Goal: Transaction & Acquisition: Subscribe to service/newsletter

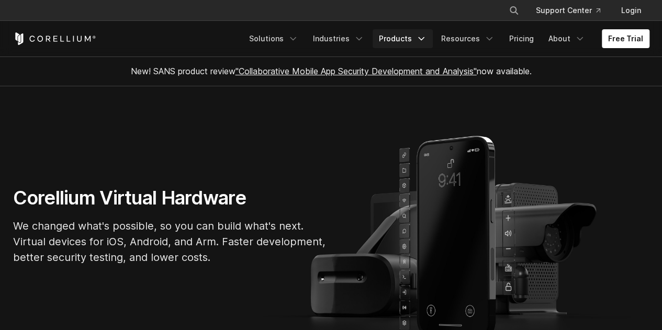
click at [415, 41] on link "Products" at bounding box center [403, 38] width 60 height 19
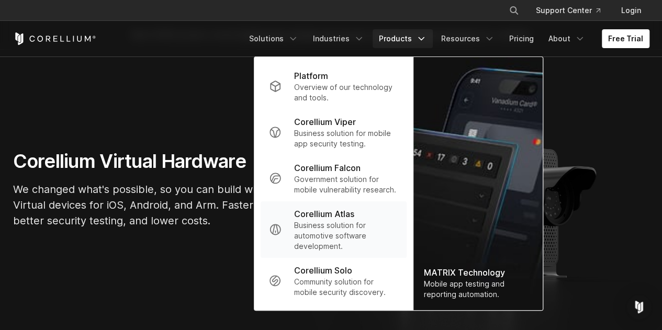
scroll to position [52, 0]
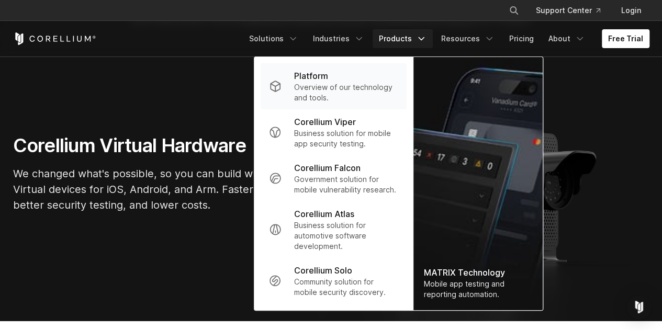
click at [328, 80] on p "Platform" at bounding box center [311, 76] width 34 height 13
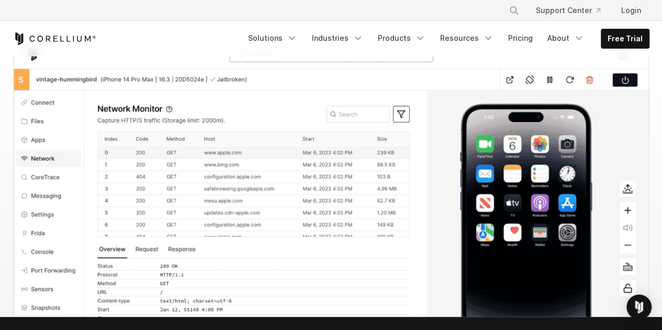
scroll to position [1204, 0]
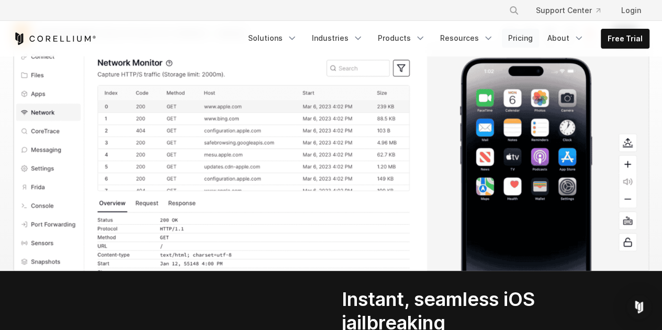
click at [524, 38] on link "Pricing" at bounding box center [520, 38] width 37 height 19
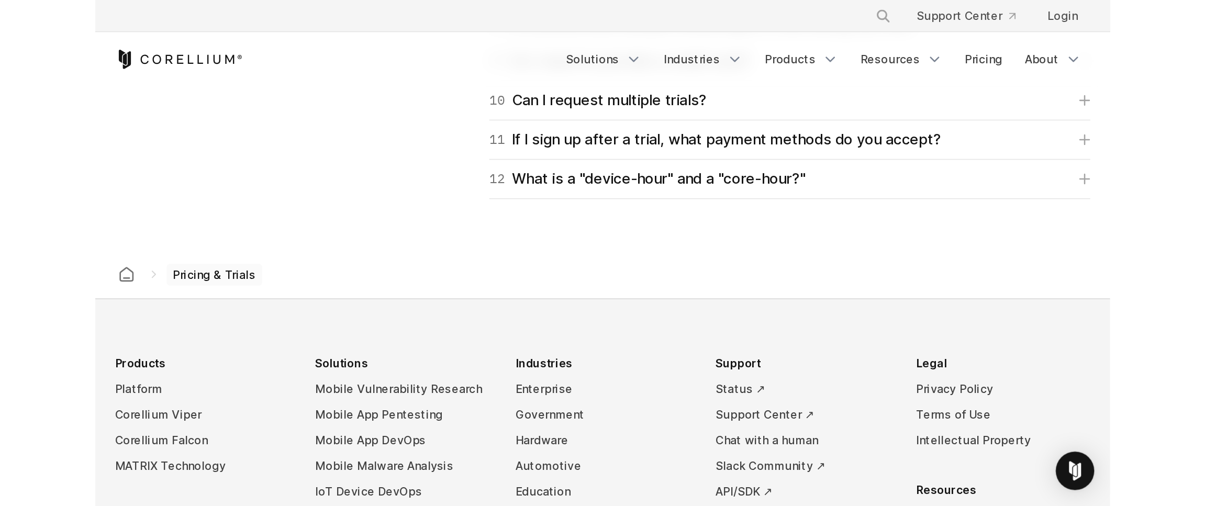
scroll to position [1754, 0]
